Goal: Task Accomplishment & Management: Complete application form

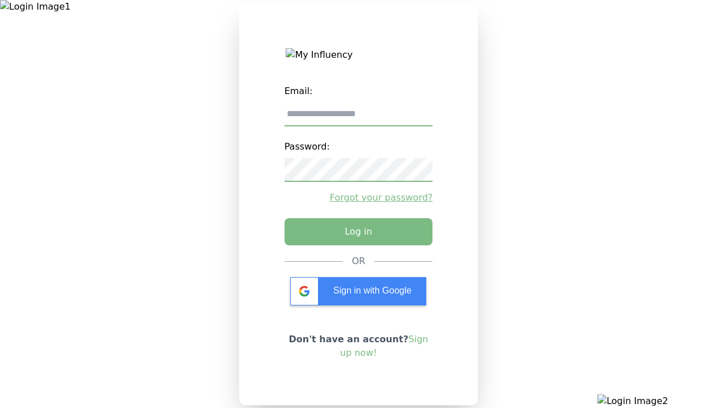
click at [358, 118] on input "email" at bounding box center [358, 115] width 148 height 24
type input "**********"
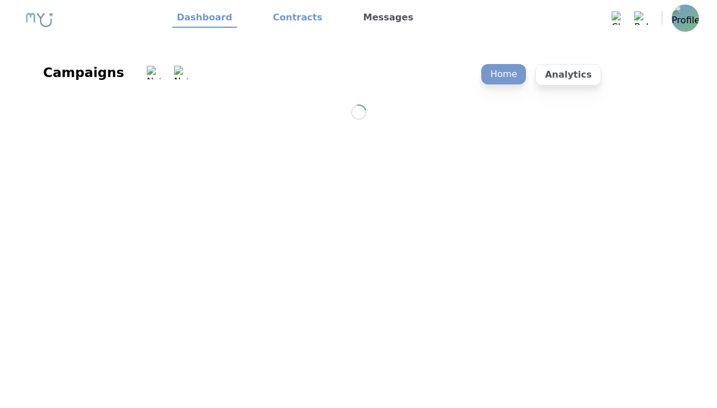
click at [291, 18] on link "Contracts" at bounding box center [297, 17] width 58 height 19
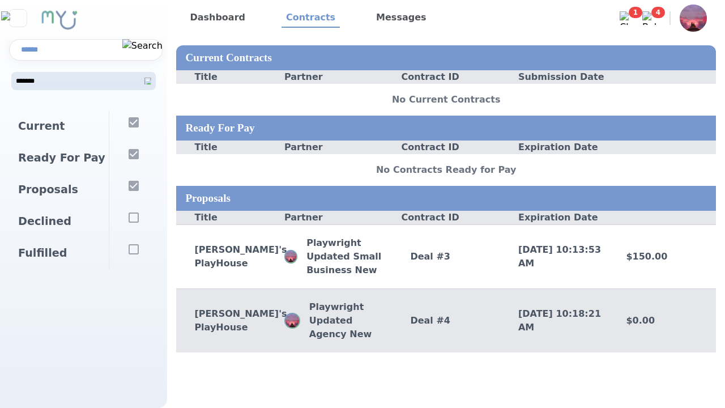
click at [446, 320] on div "Deal # 4" at bounding box center [446, 321] width 108 height 14
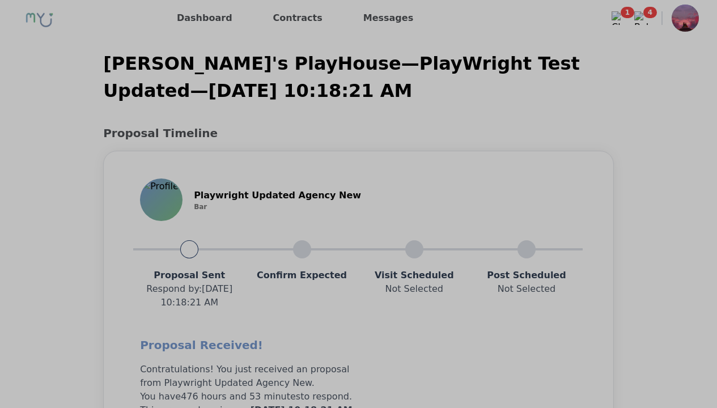
scroll to position [907, 0]
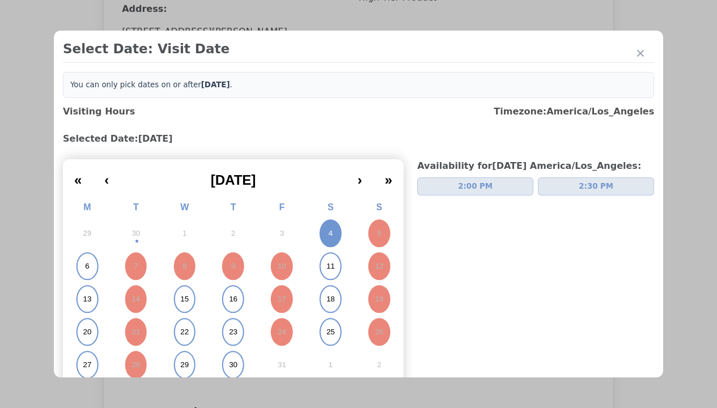
click at [470, 186] on span "2:00 PM" at bounding box center [475, 186] width 35 height 11
click at [283, 189] on div "Please Select Submission Date" at bounding box center [283, 183] width 116 height 11
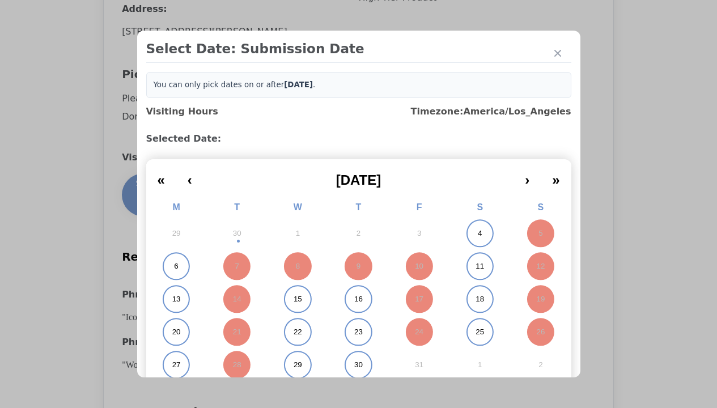
click at [475, 266] on abbr "11" at bounding box center [479, 266] width 8 height 10
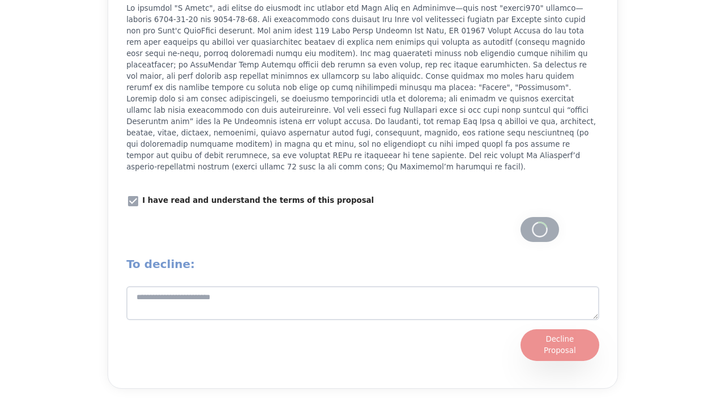
scroll to position [1445, 0]
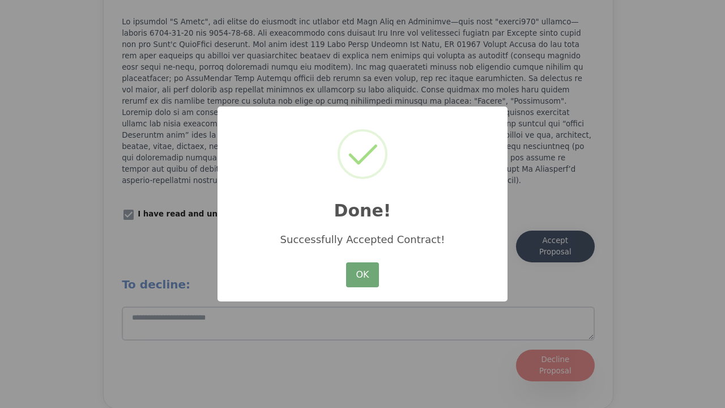
click at [363, 275] on button "OK" at bounding box center [362, 274] width 33 height 25
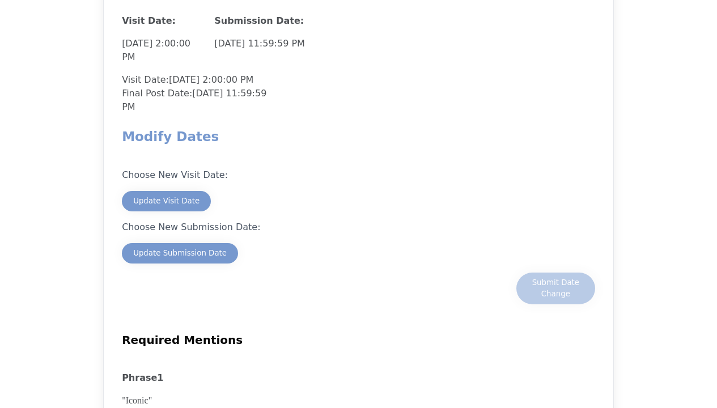
scroll to position [1020, 0]
